Goal: Information Seeking & Learning: Learn about a topic

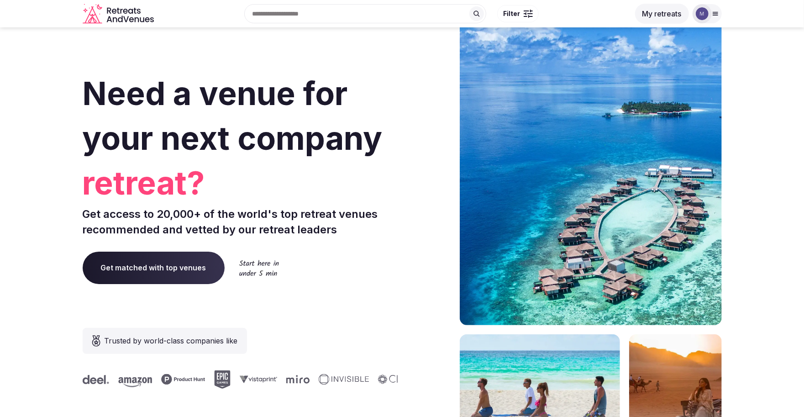
click at [676, 14] on button "My retreats" at bounding box center [662, 14] width 54 height 20
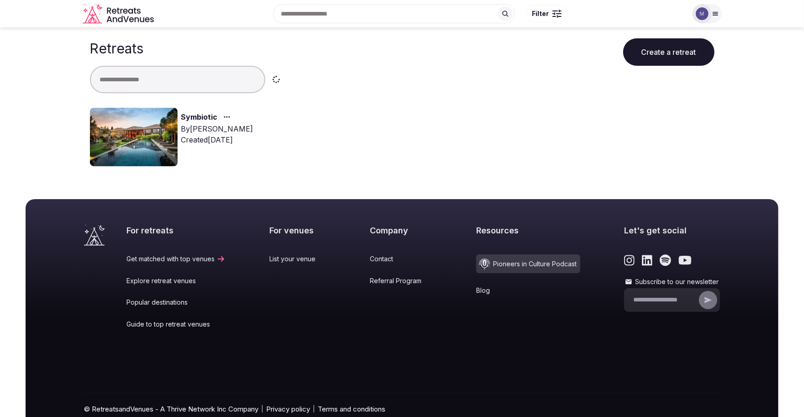
click at [164, 144] on img at bounding box center [134, 137] width 88 height 58
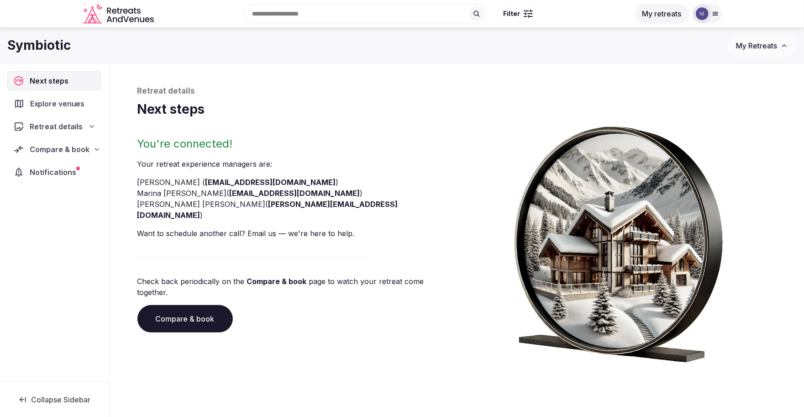
click at [79, 107] on span "Explore venues" at bounding box center [59, 103] width 58 height 11
click at [61, 147] on span "Compare & book" at bounding box center [60, 149] width 60 height 11
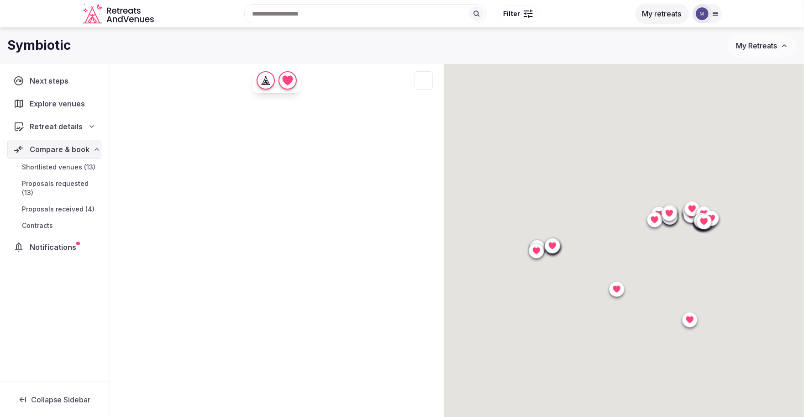
click at [58, 208] on span "Proposals received (4)" at bounding box center [58, 209] width 73 height 9
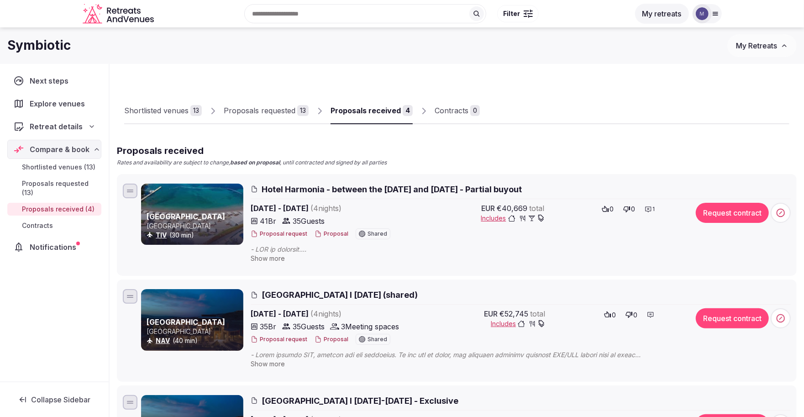
click at [322, 295] on span "[GEOGRAPHIC_DATA] l [DATE] (shared)" at bounding box center [340, 294] width 156 height 11
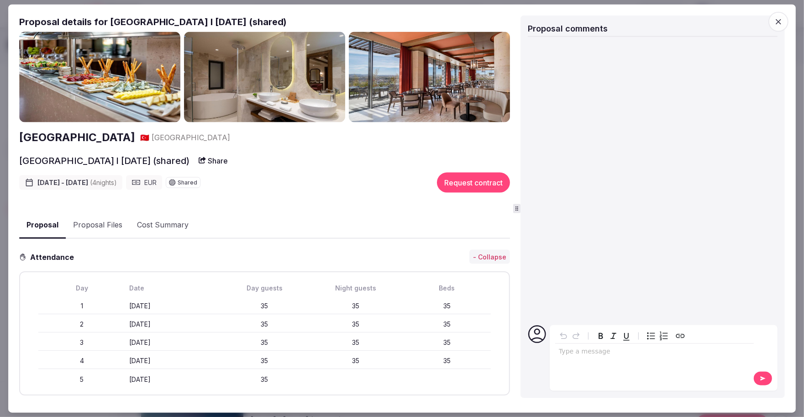
click at [74, 94] on img at bounding box center [99, 77] width 161 height 91
click at [80, 136] on h2 "[GEOGRAPHIC_DATA]" at bounding box center [77, 138] width 116 height 16
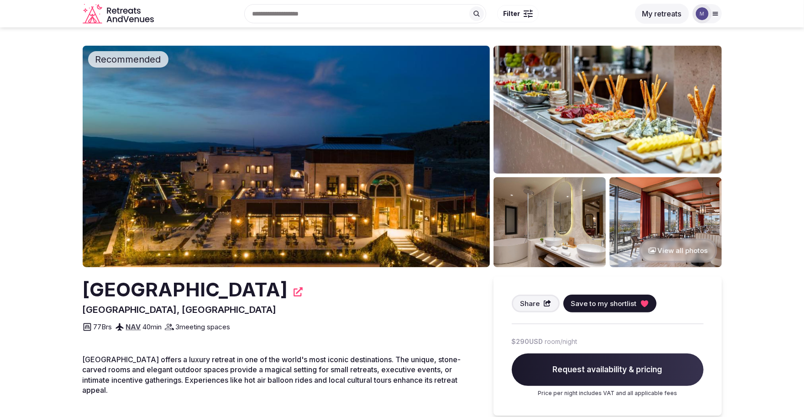
click at [216, 174] on img at bounding box center [286, 157] width 407 height 222
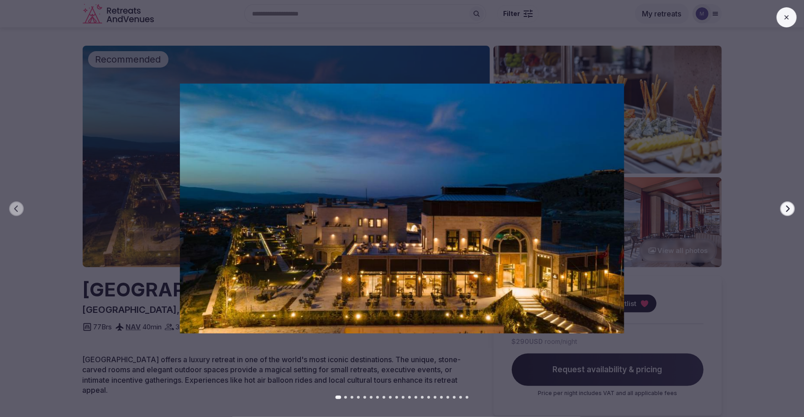
click at [789, 212] on button "Next slide" at bounding box center [788, 208] width 15 height 15
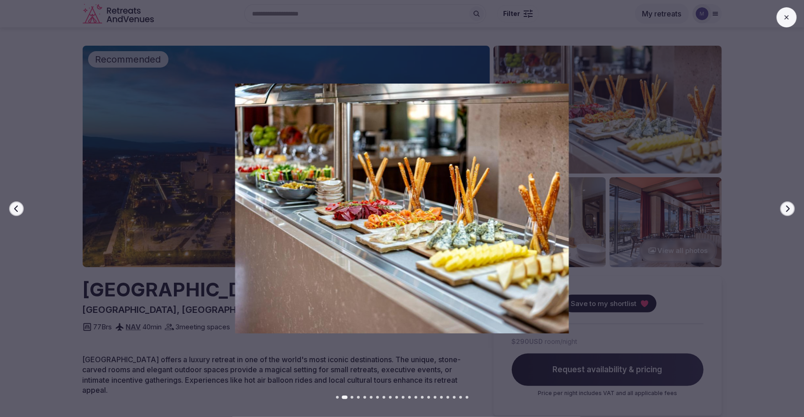
click at [789, 212] on button "Next slide" at bounding box center [788, 208] width 15 height 15
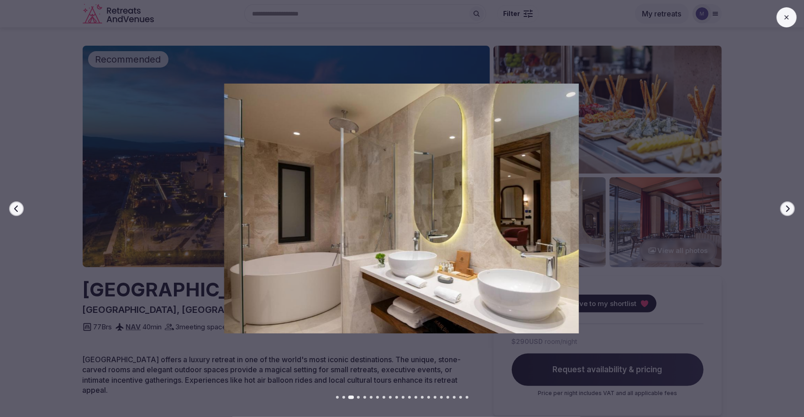
click at [789, 212] on button "Next slide" at bounding box center [788, 208] width 15 height 15
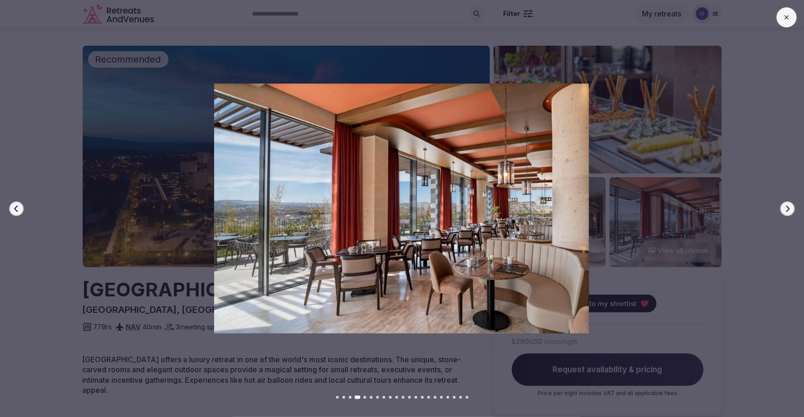
click at [789, 212] on button "Next slide" at bounding box center [788, 208] width 15 height 15
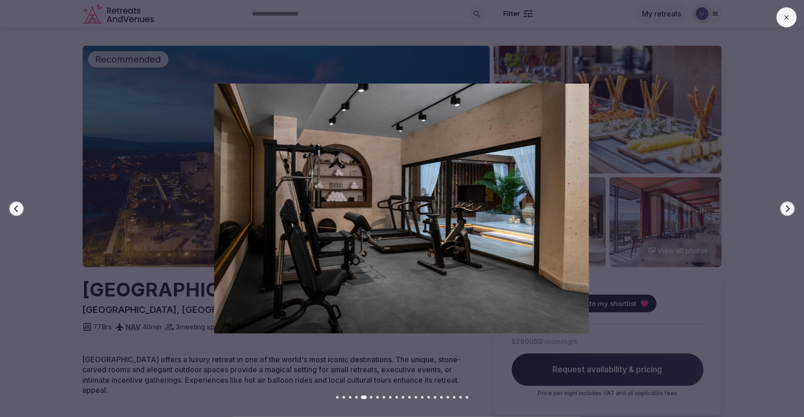
click at [789, 212] on button "Next slide" at bounding box center [788, 208] width 15 height 15
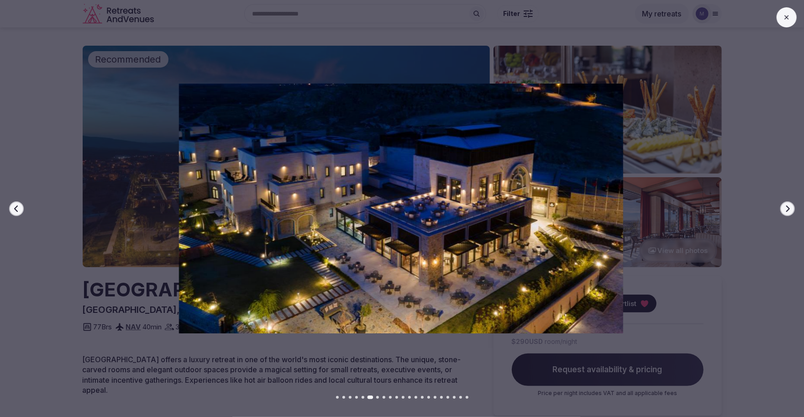
click at [789, 212] on button "Next slide" at bounding box center [788, 208] width 15 height 15
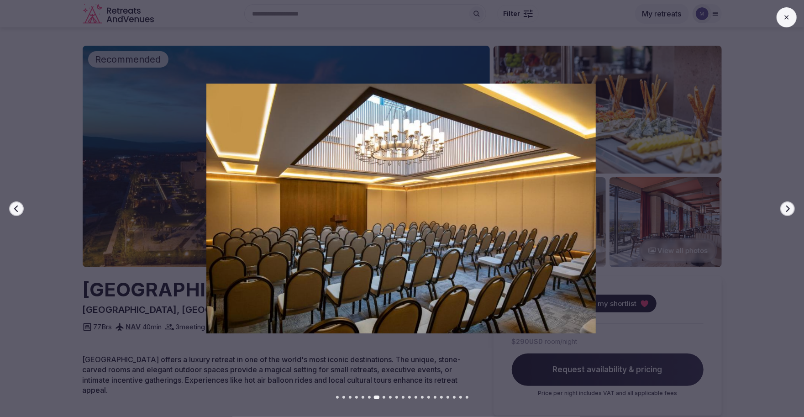
click at [789, 212] on button "Next slide" at bounding box center [788, 208] width 15 height 15
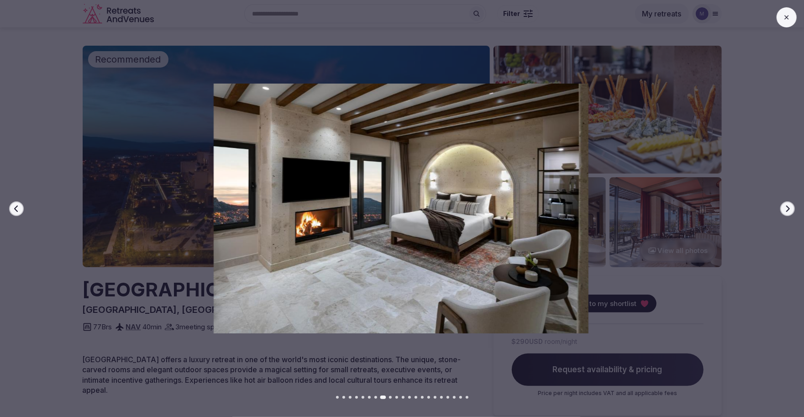
click at [789, 212] on button "Next slide" at bounding box center [788, 208] width 15 height 15
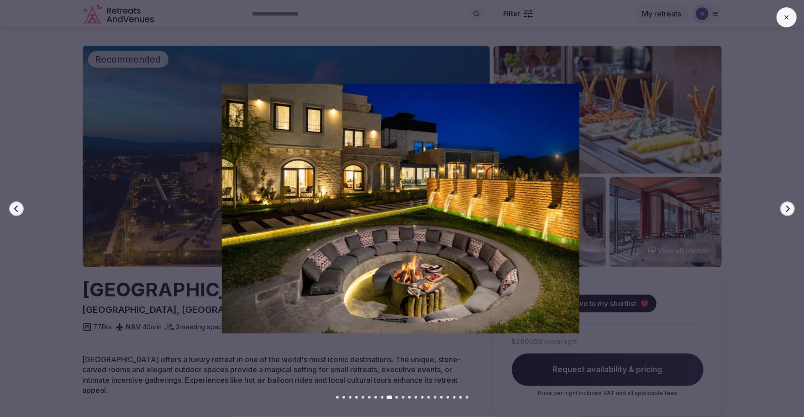
click at [789, 212] on button "Next slide" at bounding box center [788, 208] width 15 height 15
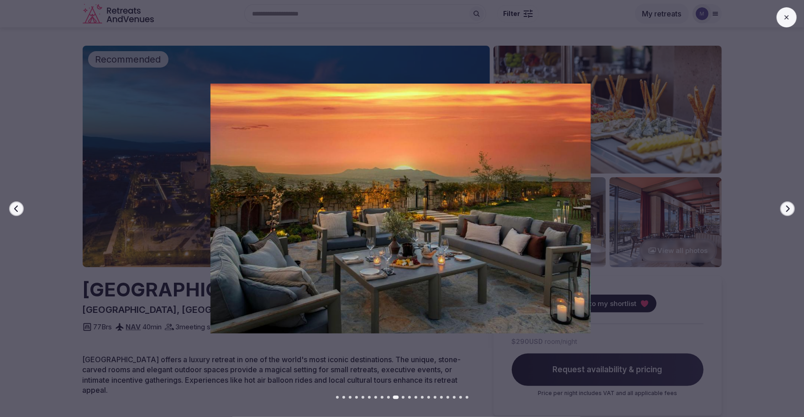
click at [789, 212] on button "Next slide" at bounding box center [788, 208] width 15 height 15
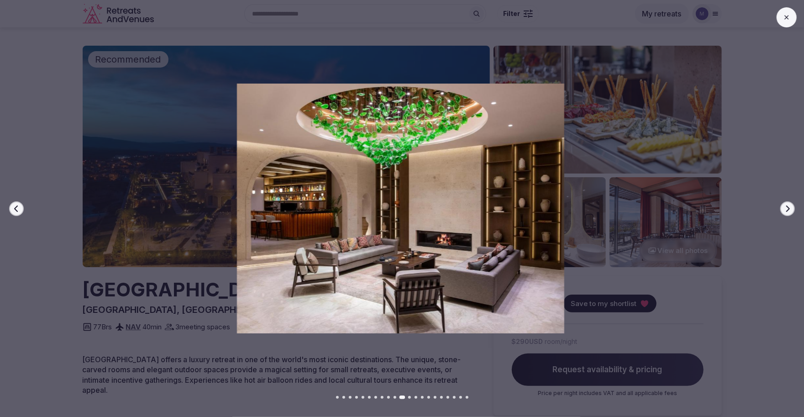
click at [789, 212] on button "Next slide" at bounding box center [788, 208] width 15 height 15
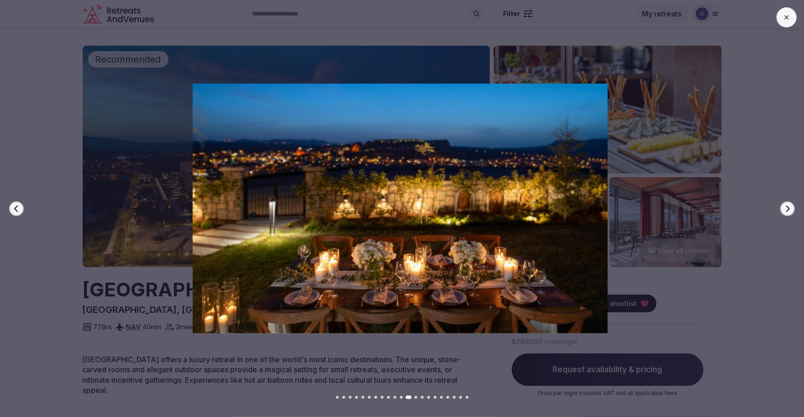
click at [789, 212] on button "Next slide" at bounding box center [788, 208] width 15 height 15
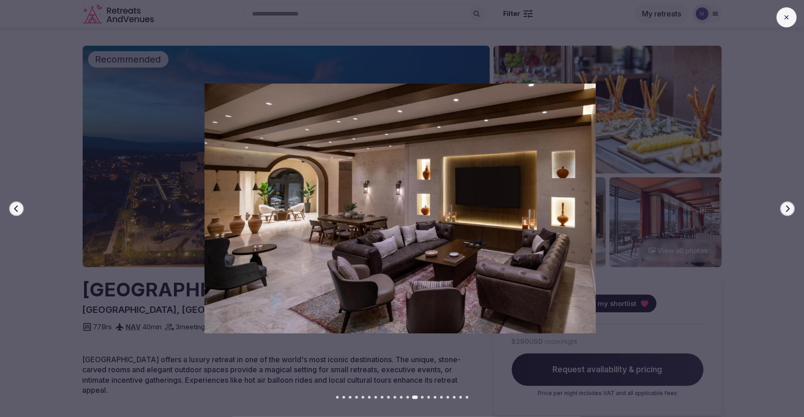
click at [789, 212] on button "Next slide" at bounding box center [788, 208] width 15 height 15
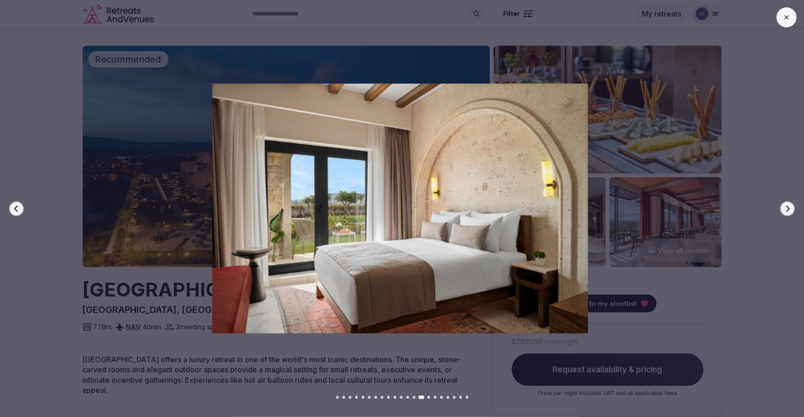
click at [789, 212] on button "Next slide" at bounding box center [788, 208] width 15 height 15
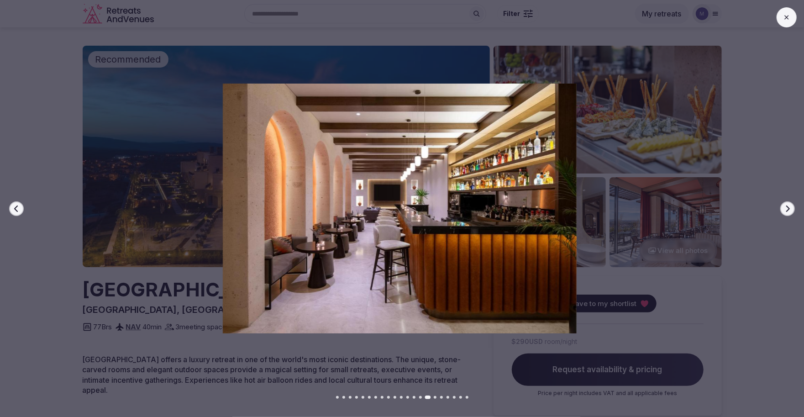
click at [789, 212] on button "Next slide" at bounding box center [788, 208] width 15 height 15
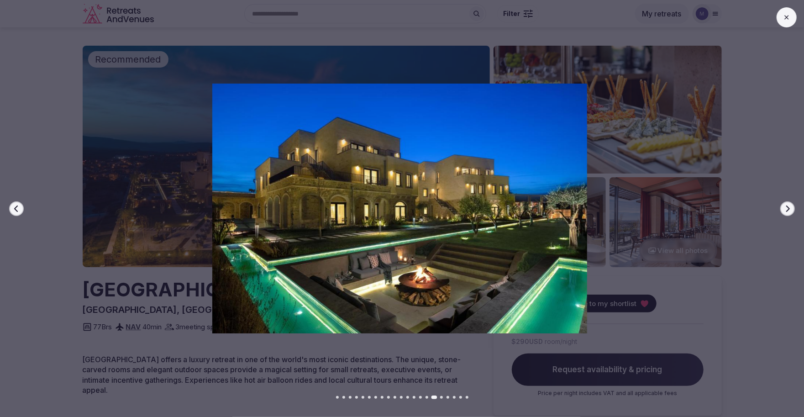
click at [791, 206] on icon "button" at bounding box center [787, 208] width 7 height 7
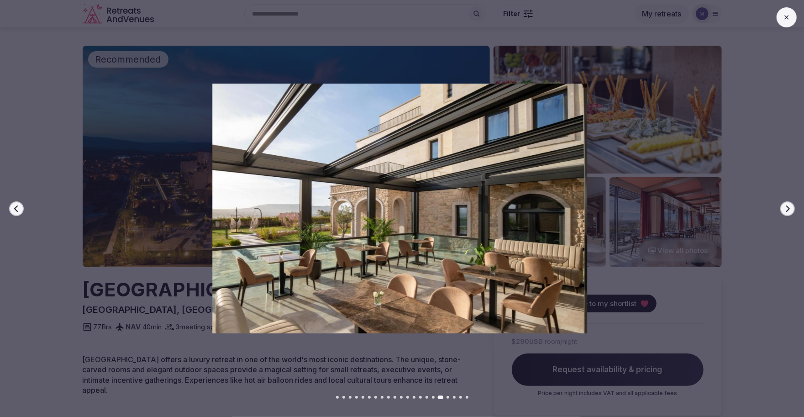
click at [790, 208] on icon "button" at bounding box center [789, 208] width 4 height 6
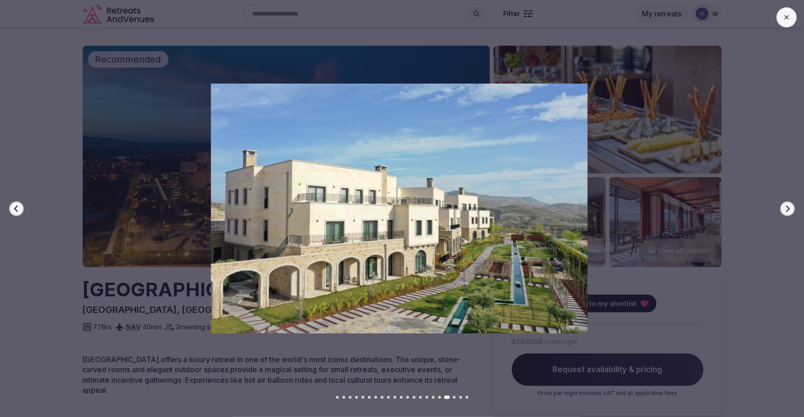
click at [790, 208] on icon "button" at bounding box center [789, 208] width 4 height 6
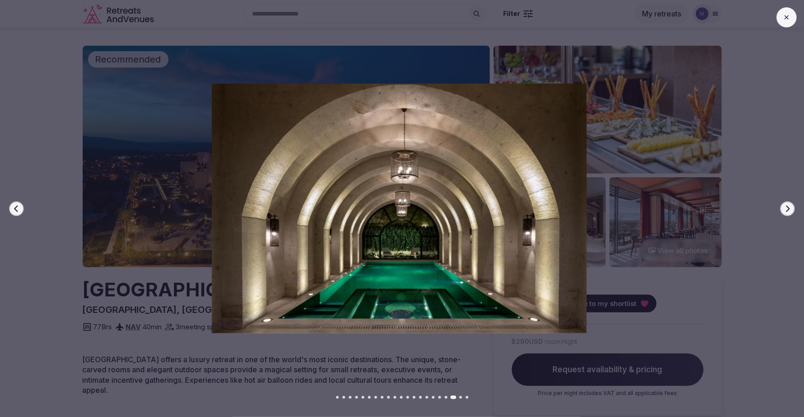
click at [790, 208] on icon "button" at bounding box center [789, 208] width 4 height 6
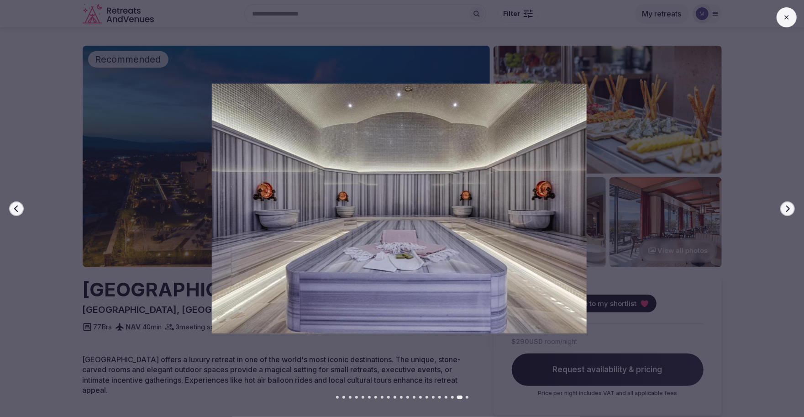
click at [790, 208] on icon "button" at bounding box center [789, 208] width 4 height 6
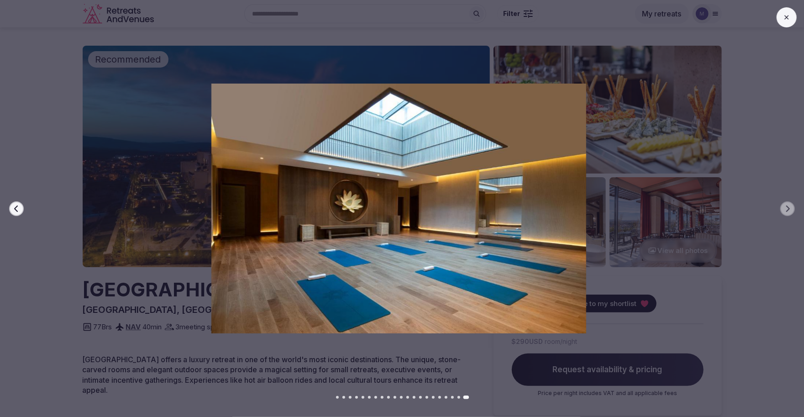
click at [787, 21] on icon at bounding box center [786, 17] width 7 height 7
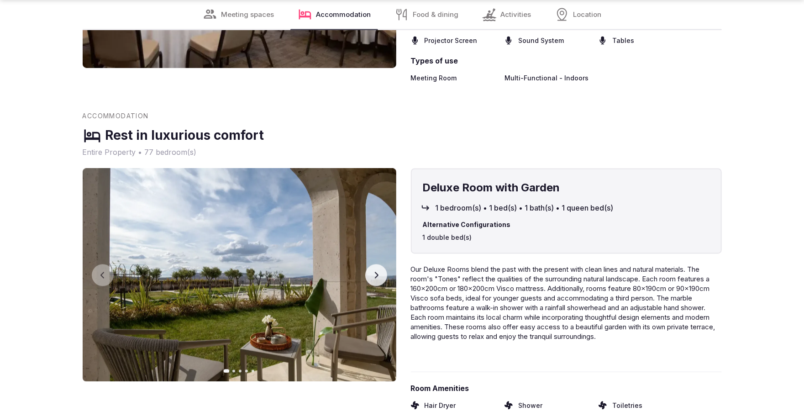
scroll to position [1304, 0]
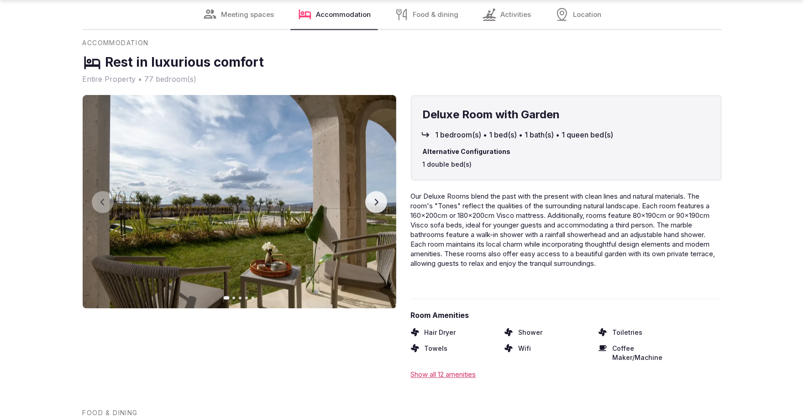
click at [368, 207] on button "Next slide" at bounding box center [376, 202] width 22 height 22
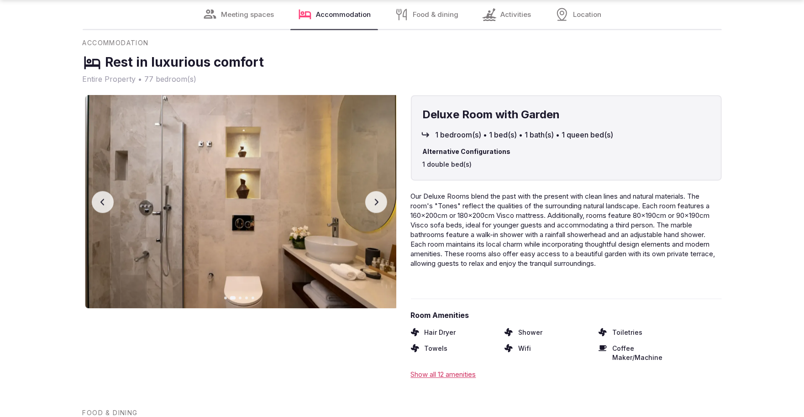
click at [369, 202] on button "Next slide" at bounding box center [376, 202] width 22 height 22
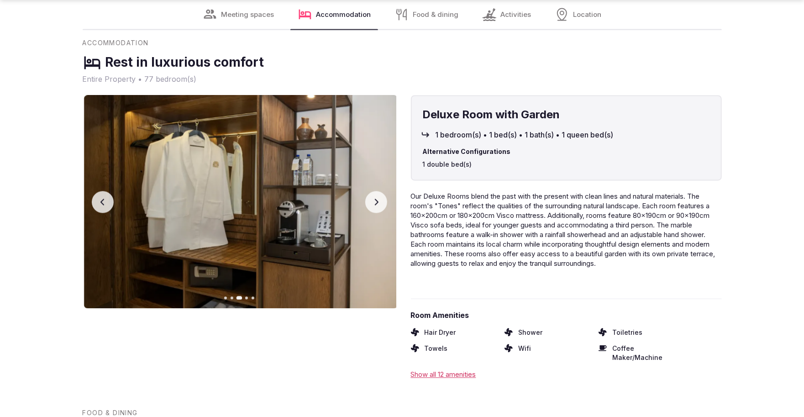
click at [369, 202] on button "Next slide" at bounding box center [376, 202] width 22 height 22
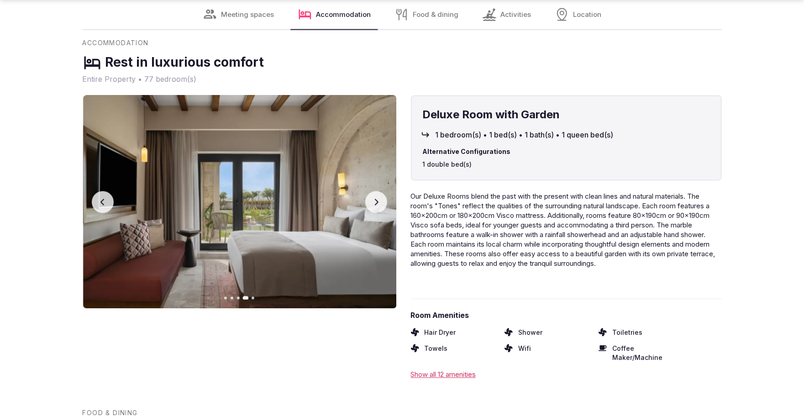
click at [369, 202] on button "Next slide" at bounding box center [376, 202] width 22 height 22
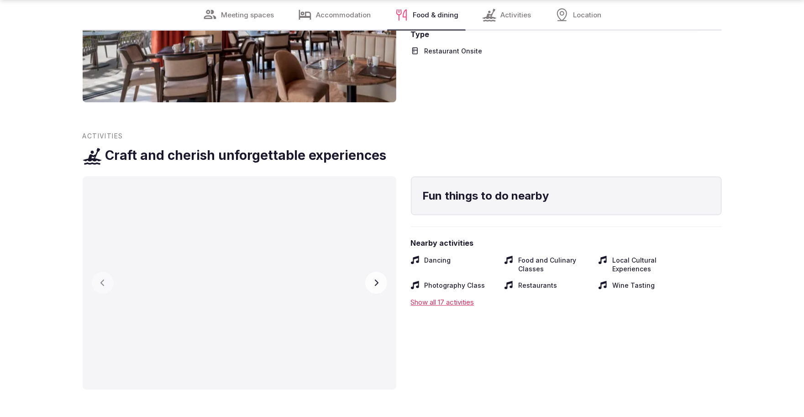
scroll to position [1896, 0]
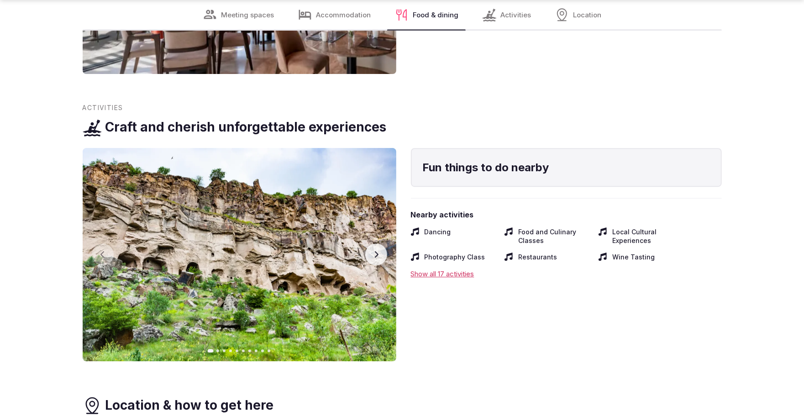
click at [376, 251] on icon "button" at bounding box center [376, 254] width 7 height 7
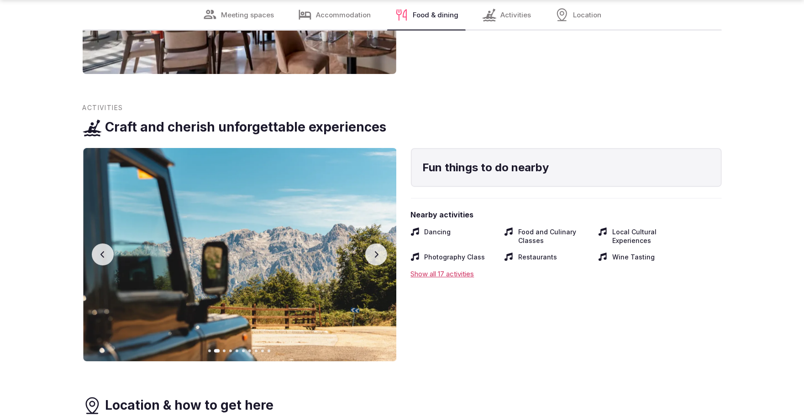
click at [376, 251] on icon "button" at bounding box center [376, 254] width 7 height 7
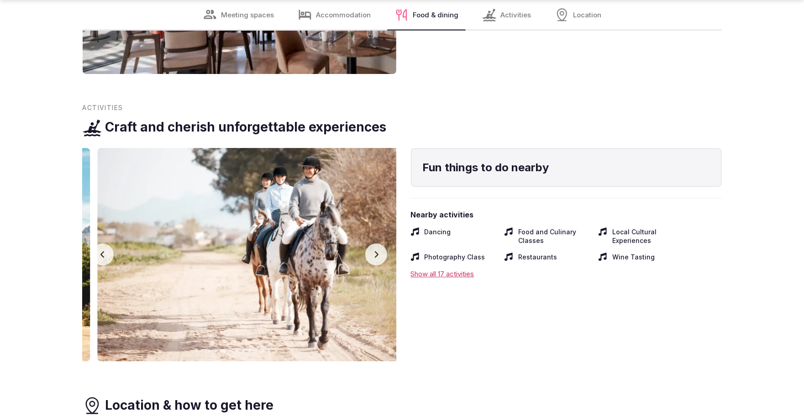
click at [376, 251] on icon "button" at bounding box center [376, 254] width 7 height 7
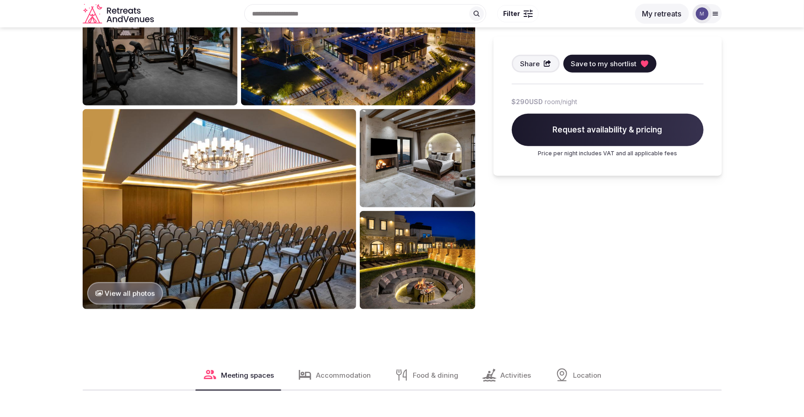
scroll to position [0, 0]
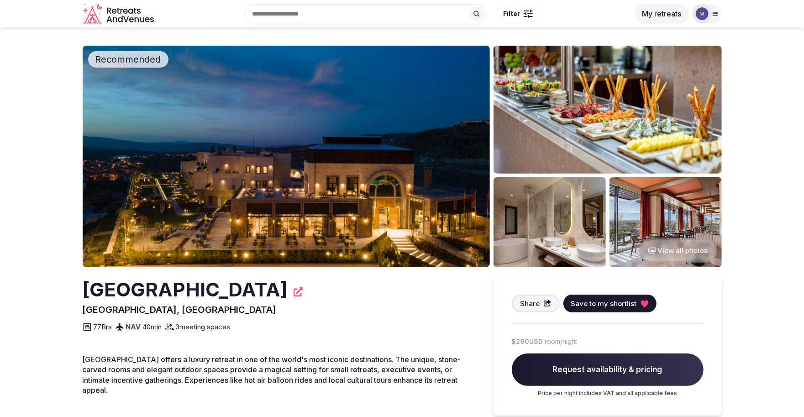
drag, startPoint x: 305, startPoint y: 290, endPoint x: 68, endPoint y: 284, distance: 237.2
copy h2 "[GEOGRAPHIC_DATA]"
